Goal: Task Accomplishment & Management: Manage account settings

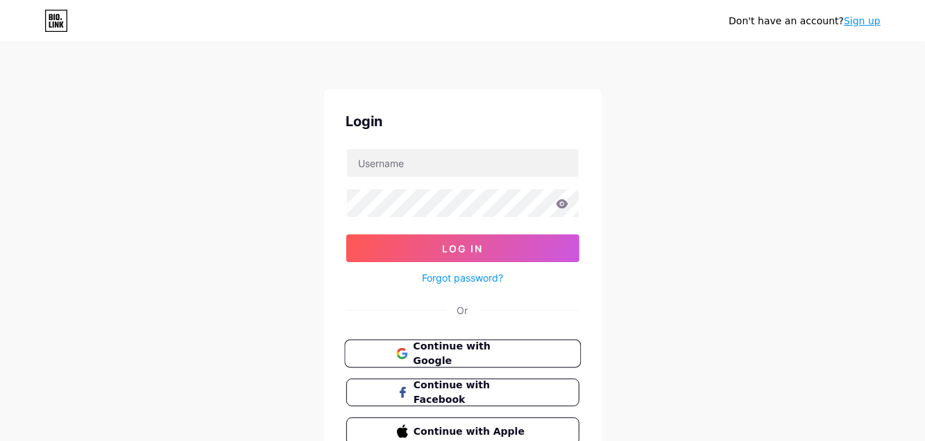
click at [448, 350] on span "Continue with Google" at bounding box center [471, 354] width 116 height 30
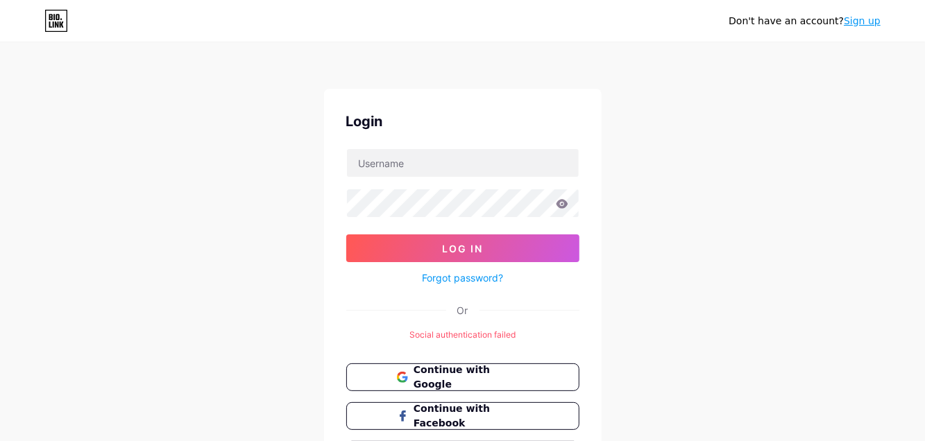
click at [462, 276] on link "Forgot password?" at bounding box center [462, 278] width 81 height 15
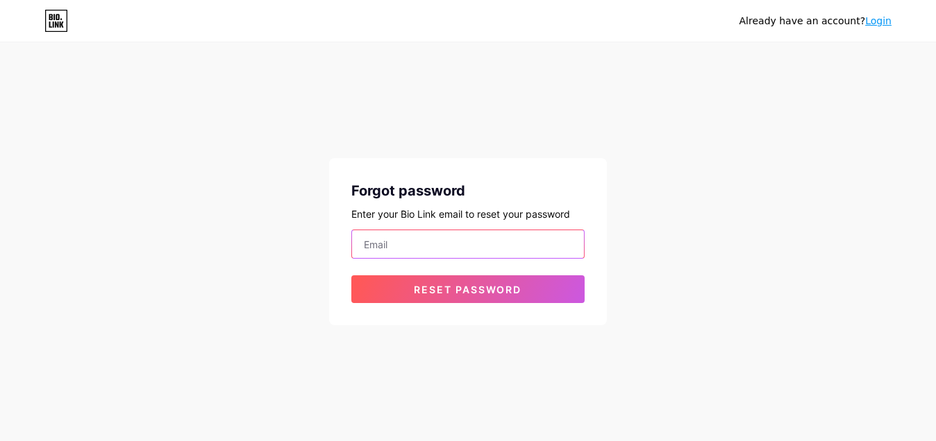
click at [385, 241] on input "email" at bounding box center [468, 244] width 232 height 28
type input "erifer66@gmail.com"
click at [671, 242] on div "Already have an account? Login Forgot password Enter your Bio Link email to res…" at bounding box center [468, 185] width 936 height 370
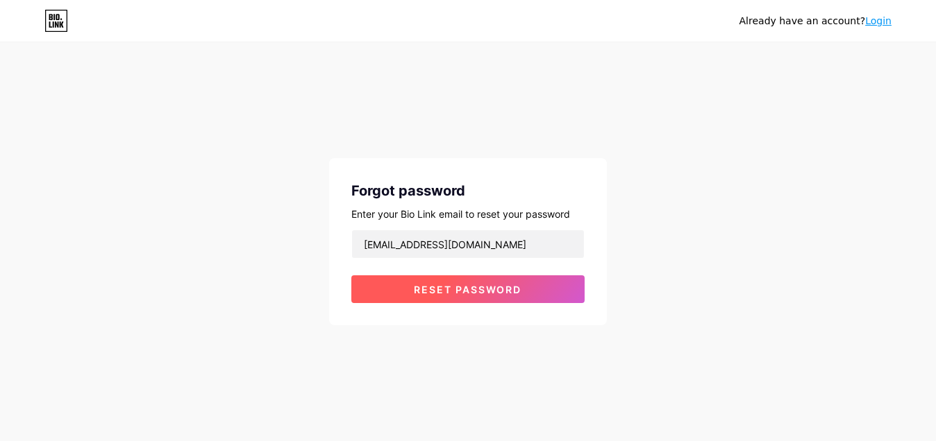
click at [481, 287] on span "Reset password" at bounding box center [468, 290] width 108 height 12
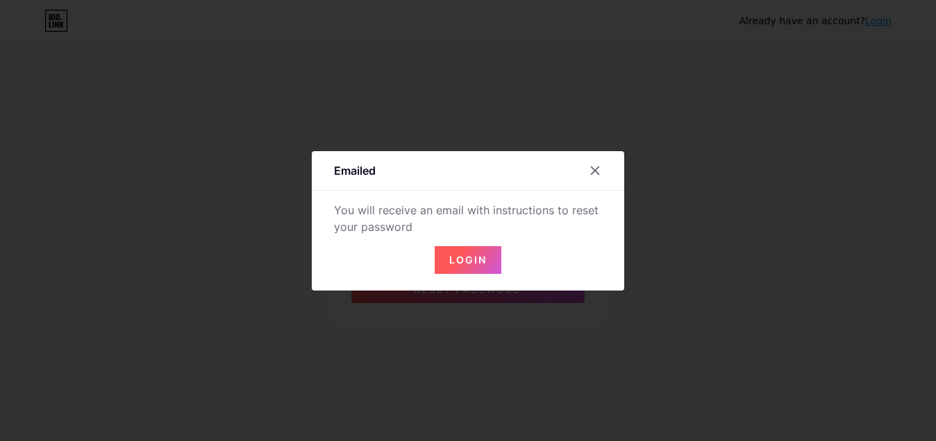
click at [465, 259] on span "Login" at bounding box center [467, 260] width 37 height 12
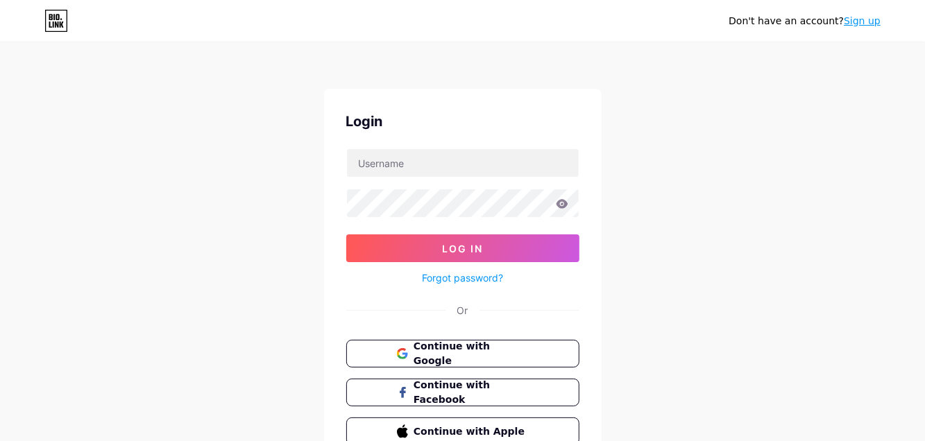
click at [816, 203] on div "Don't have an account? Sign up Login Log In Forgot password? Or Continue with G…" at bounding box center [462, 256] width 925 height 512
